Goal: Use online tool/utility: Use online tool/utility

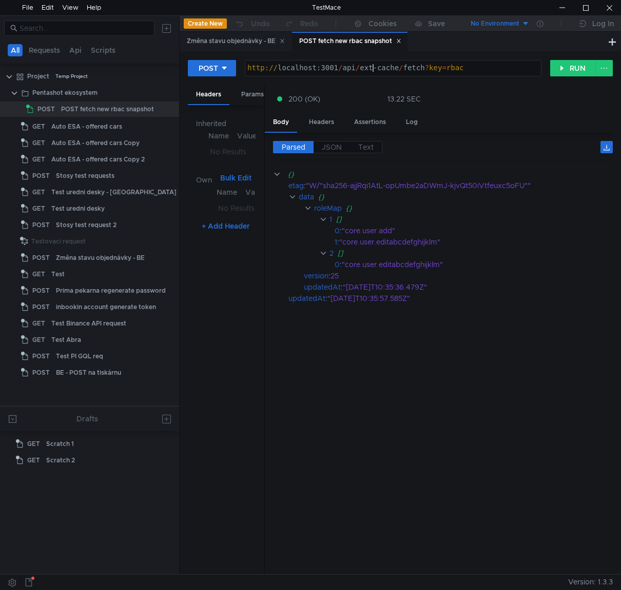
click at [338, 69] on div "http:// localhost:3001 / api / ext-cache / fetch ? key = rbac" at bounding box center [392, 75] width 295 height 23
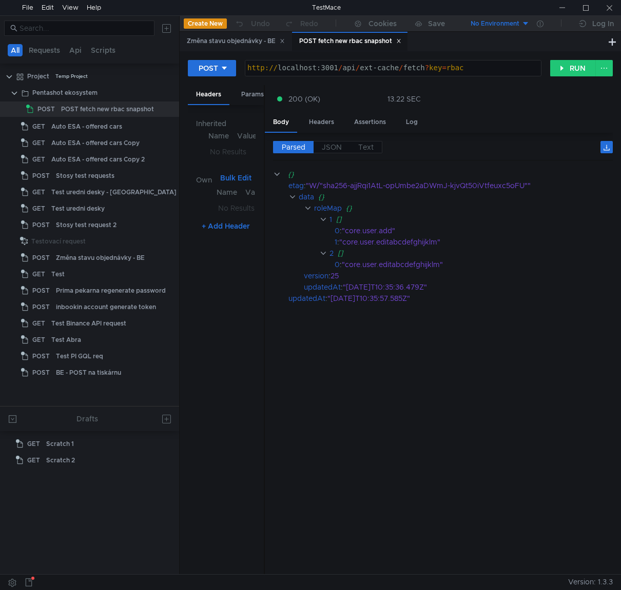
click at [331, 67] on div "http:// localhost:3001 / api / ext-cache / fetch ? key = rbac" at bounding box center [392, 75] width 295 height 23
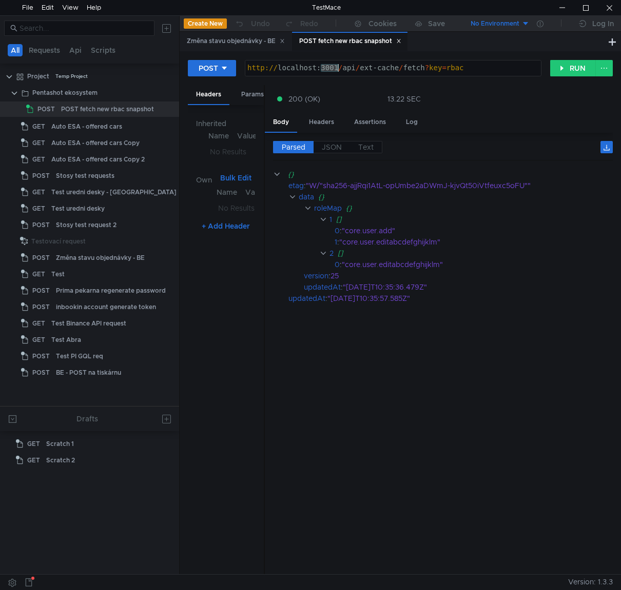
click at [331, 67] on div "http:// localhost:3001 / api / ext-cache / fetch ? key = rbac" at bounding box center [392, 75] width 295 height 23
paste textarea "8930"
click at [578, 72] on button "RUN" at bounding box center [573, 68] width 46 height 16
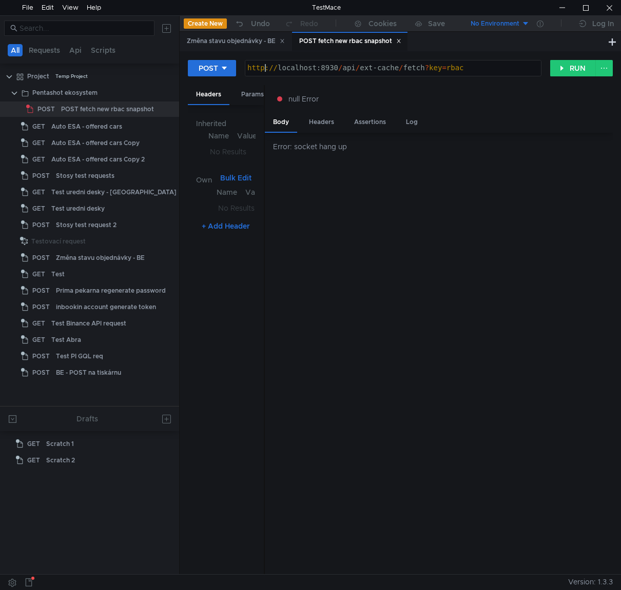
click at [265, 70] on div "http:// localhost:8930 / api / ext-cache / fetch ? key = rbac" at bounding box center [392, 75] width 295 height 23
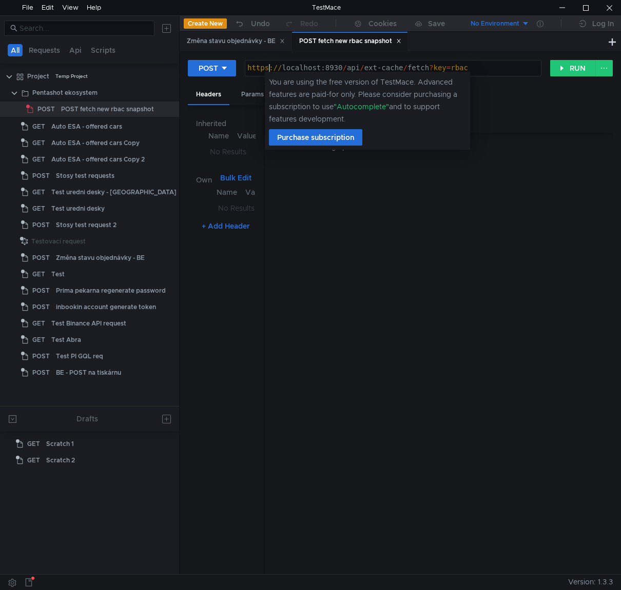
scroll to position [0, 1]
click at [564, 65] on button "RUN" at bounding box center [573, 68] width 46 height 16
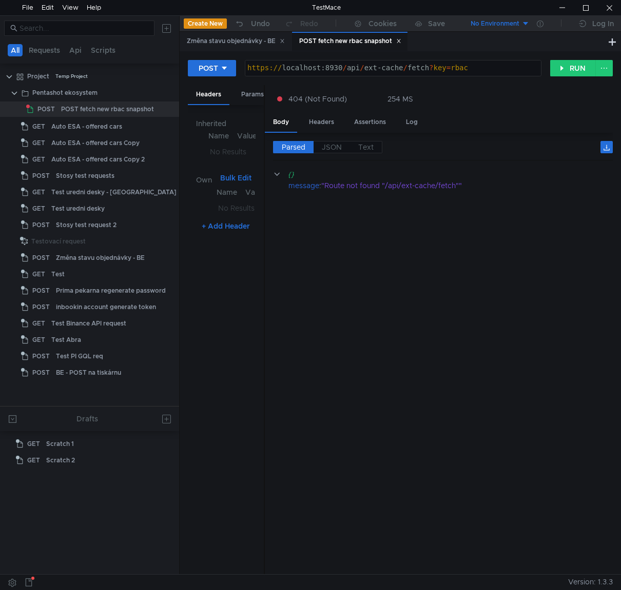
click at [332, 69] on div "https:// localhost:8930 / api / ext-cache / fetch ? key = rbac" at bounding box center [392, 75] width 295 height 23
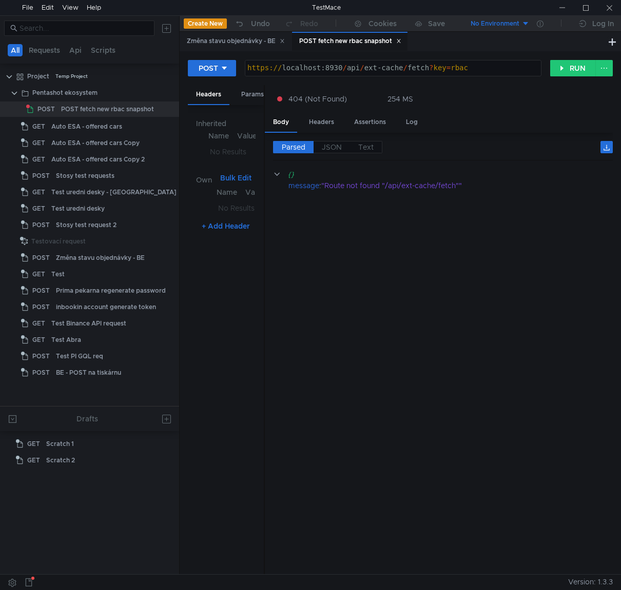
click at [369, 70] on div "https:// localhost:8930 / api / ext-cache / fetch ? key = rbac" at bounding box center [392, 75] width 295 height 23
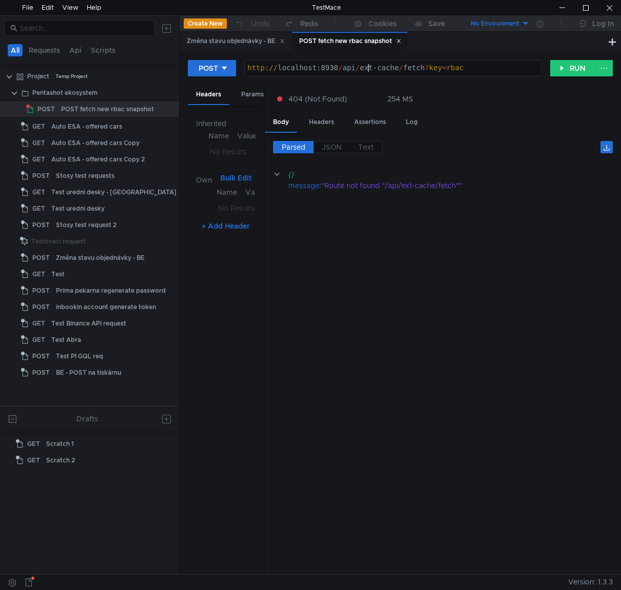
type textarea "[URL]"
click at [560, 9] on div at bounding box center [562, 7] width 24 height 15
